Goal: Task Accomplishment & Management: Manage account settings

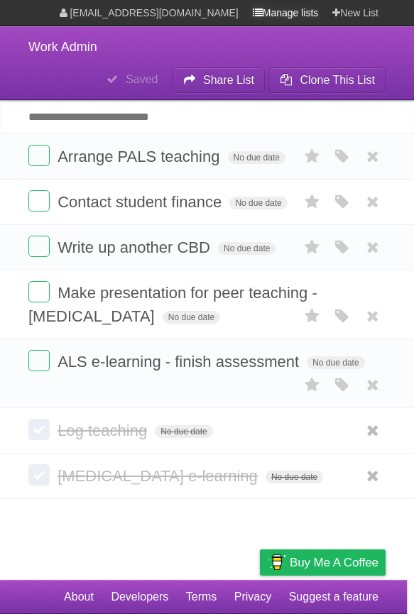
click at [280, 4] on link "Manage lists" at bounding box center [286, 13] width 66 height 26
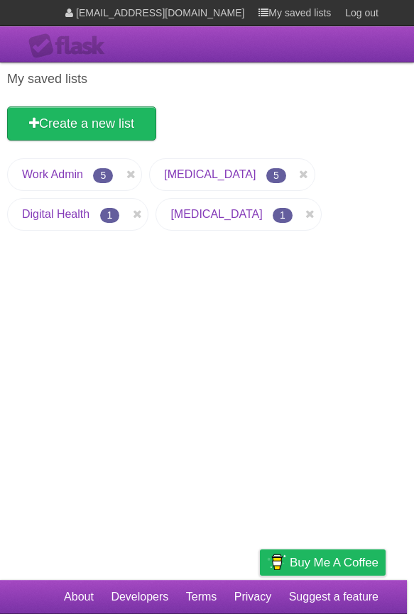
click at [183, 177] on link "[MEDICAL_DATA]" at bounding box center [210, 174] width 92 height 12
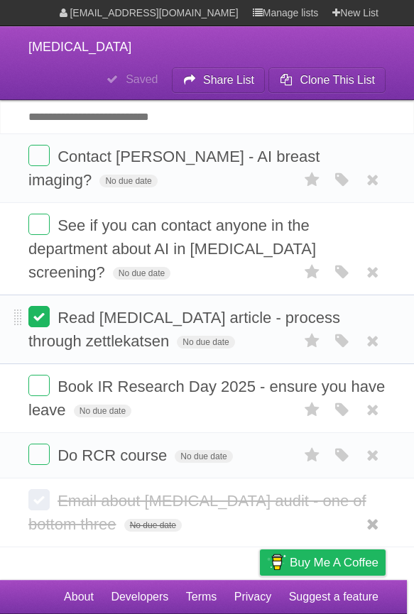
click at [38, 306] on label at bounding box center [38, 316] width 21 height 21
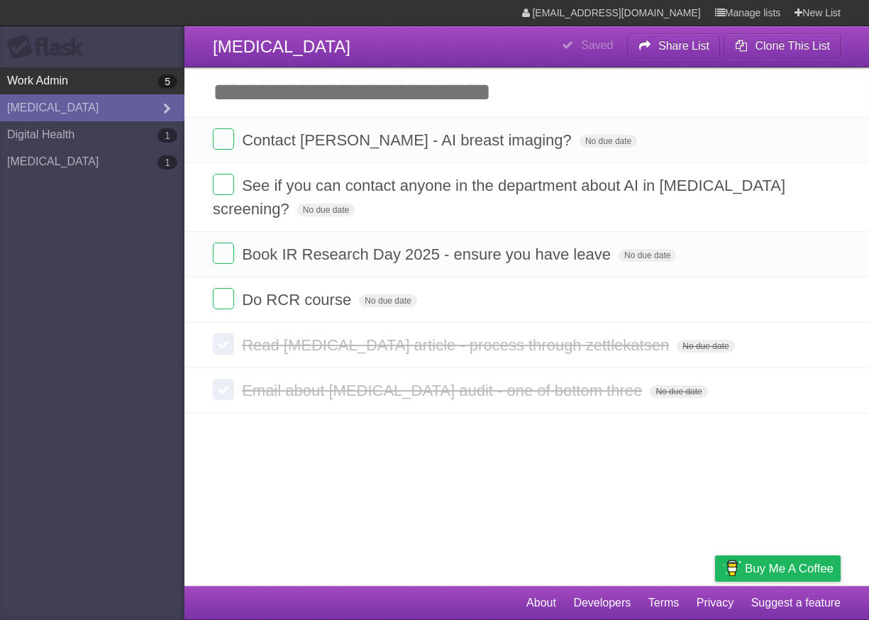
click at [99, 89] on link "Work Admin 5" at bounding box center [92, 80] width 185 height 27
